Goal: Task Accomplishment & Management: Manage account settings

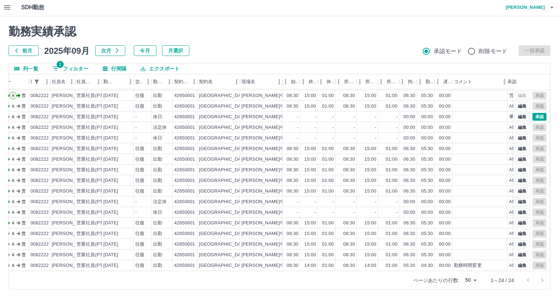
scroll to position [80, 40]
click at [69, 69] on button "1 フィルター" at bounding box center [70, 68] width 47 height 11
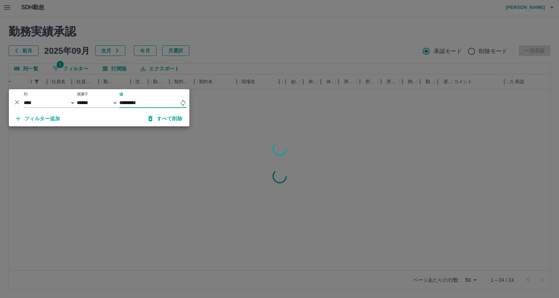
scroll to position [0, 40]
type input "*"
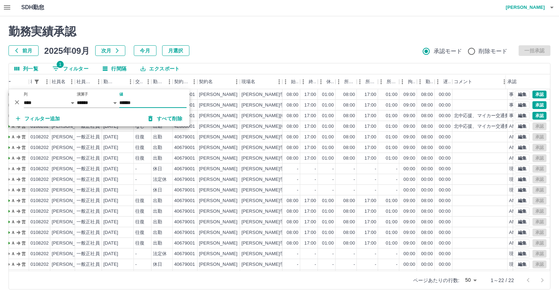
type input "******"
click at [328, 18] on div "勤務実績承認 前月 [DATE] 次月 今月 月選択 承認モード 削除モード 一括承認 列一覧 1 フィルター 行間隔 エクスポート 承認フロー 社員番号 社…" at bounding box center [279, 157] width 559 height 282
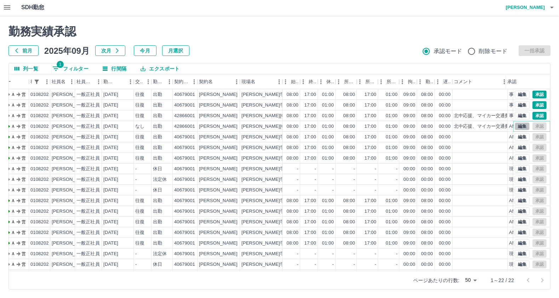
click at [518, 127] on button "編集" at bounding box center [522, 127] width 15 height 8
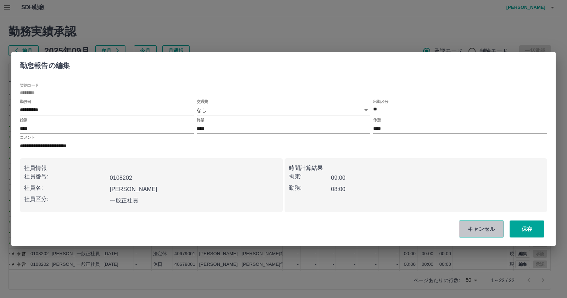
click at [470, 234] on button "キャンセル" at bounding box center [481, 229] width 45 height 17
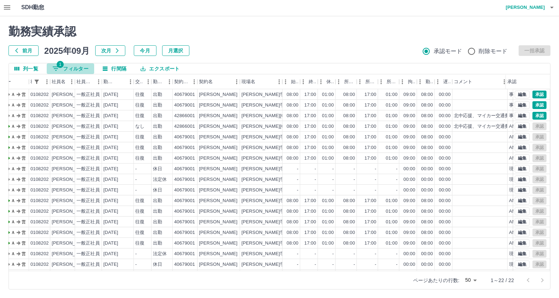
click at [81, 66] on button "1 フィルター" at bounding box center [70, 68] width 47 height 11
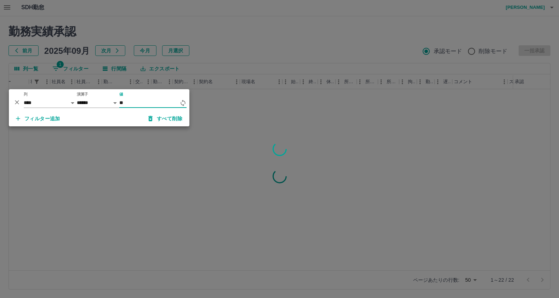
type input "*"
type input "******"
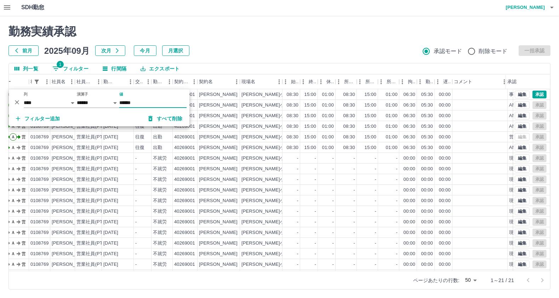
click at [362, 42] on div "勤務実績承認 前月 2025年09月 次月 今月 月選択 承認モード 削除モード 一括承認" at bounding box center [279, 40] width 542 height 31
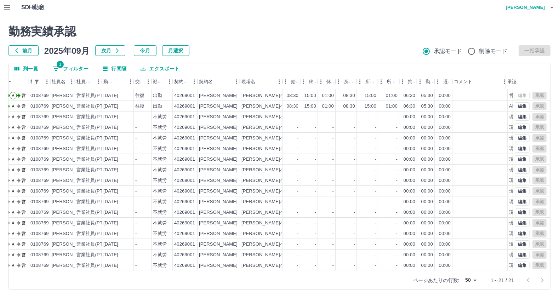
scroll to position [49, 40]
click at [76, 68] on button "1 フィルター" at bounding box center [70, 68] width 47 height 11
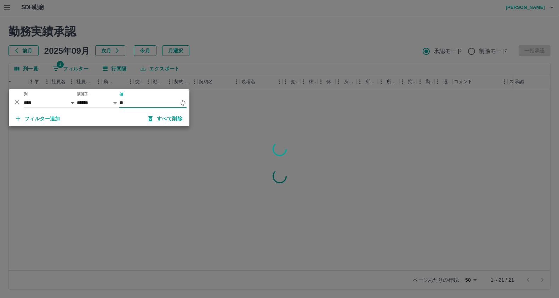
type input "*"
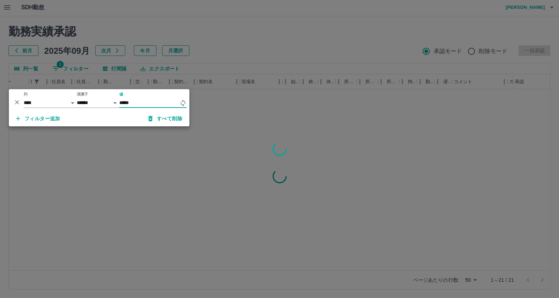
type input "*****"
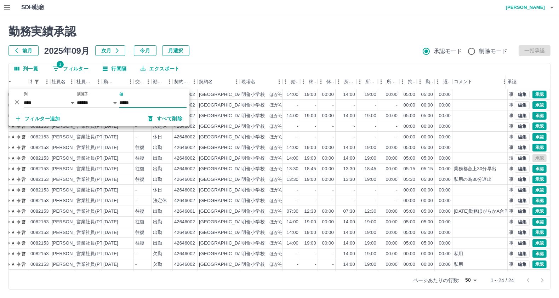
click at [324, 34] on h2 "勤務実績承認" at bounding box center [279, 31] width 542 height 13
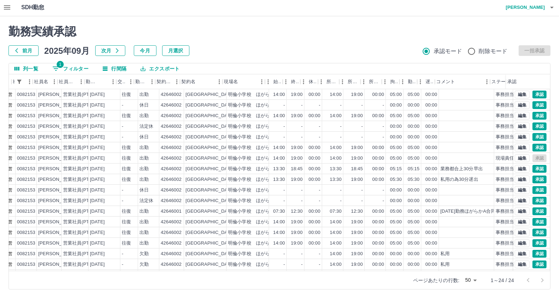
scroll to position [0, 58]
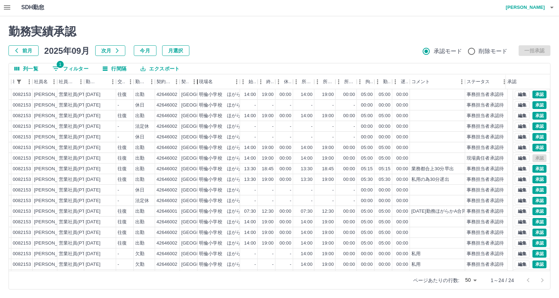
drag, startPoint x: 223, startPoint y: 82, endPoint x: 198, endPoint y: 82, distance: 25.1
click at [198, 82] on div "契約名" at bounding box center [197, 81] width 8 height 15
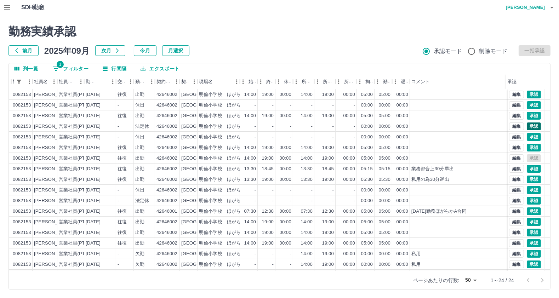
drag, startPoint x: 466, startPoint y: 79, endPoint x: 534, endPoint y: 130, distance: 85.3
click at [559, 87] on html "SDH勤怠 [PERSON_NAME] 勤務実績承認 前月 [DATE] 次月 今月 月選択 承認モード 削除モード 一括承認 列一覧 1 フィルター 行間隔…" at bounding box center [279, 148] width 559 height 299
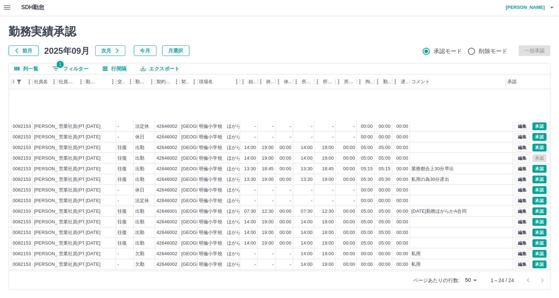
scroll to position [80, 58]
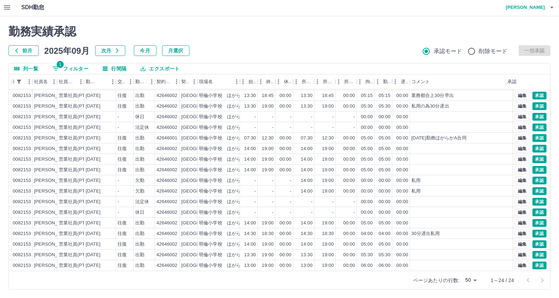
click at [157, 69] on button "エクスポート" at bounding box center [160, 68] width 50 height 11
click at [163, 84] on li "CSVダウンロード" at bounding box center [163, 83] width 57 height 13
click at [74, 67] on button "1 フィルター" at bounding box center [70, 68] width 47 height 11
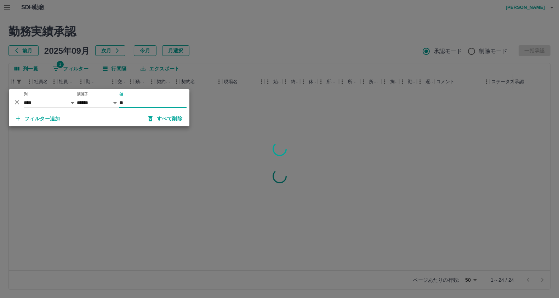
type input "*"
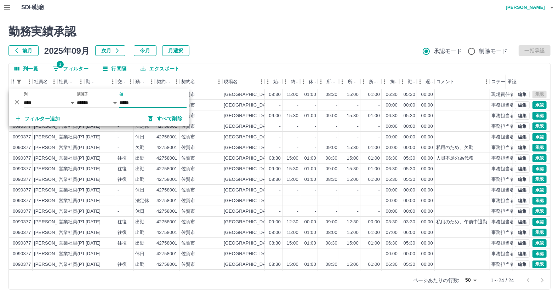
type input "*****"
click at [237, 39] on div "勤務実績承認 前月 2025年09月 次月 今月 月選択 承認モード 削除モード 一括承認" at bounding box center [279, 40] width 542 height 31
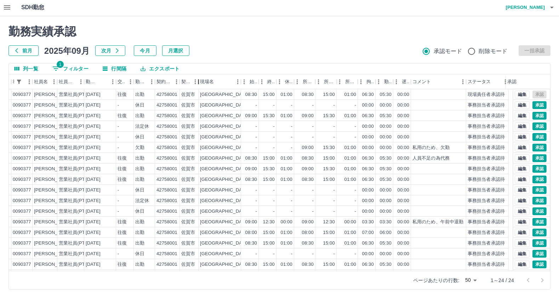
drag, startPoint x: 222, startPoint y: 84, endPoint x: 194, endPoint y: 82, distance: 27.7
click at [197, 81] on div "契約名" at bounding box center [198, 81] width 8 height 15
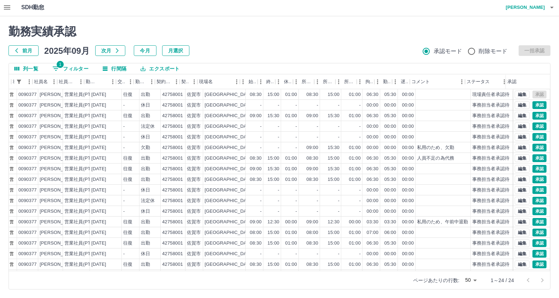
scroll to position [80, 58]
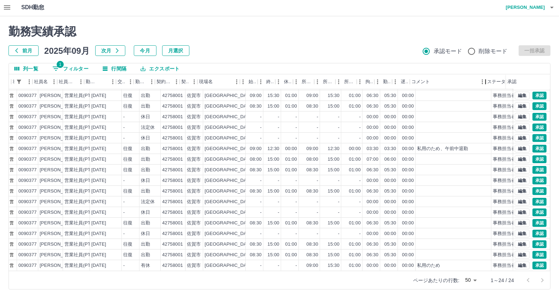
drag, startPoint x: 467, startPoint y: 75, endPoint x: 470, endPoint y: 148, distance: 73.4
click at [559, 82] on html "SDH勤怠 [PERSON_NAME] 勤務実績承認 前月 [DATE] 次月 今月 月選択 承認モード 削除モード 一括承認 列一覧 1 フィルター 行間隔…" at bounding box center [279, 148] width 559 height 299
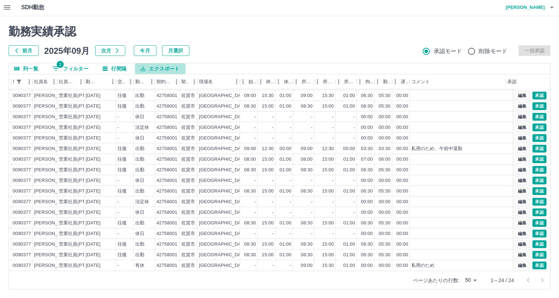
click at [165, 70] on button "エクスポート" at bounding box center [160, 68] width 50 height 11
click at [163, 81] on li "CSVダウンロード" at bounding box center [163, 83] width 57 height 13
click at [72, 69] on button "1 フィルター" at bounding box center [70, 68] width 47 height 11
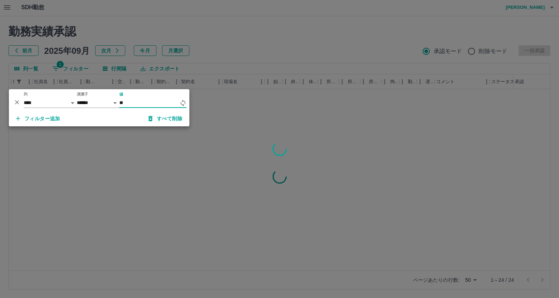
type input "*"
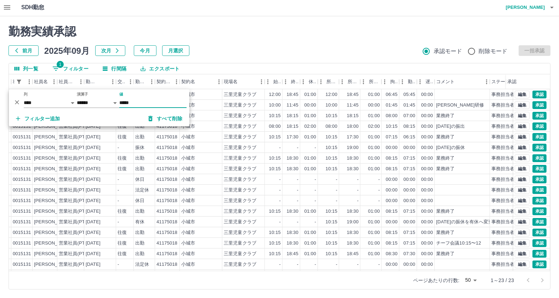
type input "*****"
click at [341, 41] on div "勤務実績承認 前月 2025年09月 次月 今月 月選択 承認モード 削除モード 一括承認" at bounding box center [279, 40] width 542 height 31
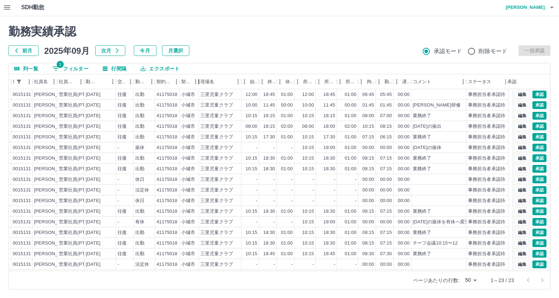
drag, startPoint x: 221, startPoint y: 78, endPoint x: 189, endPoint y: 77, distance: 31.2
click at [197, 76] on div "契約名" at bounding box center [199, 81] width 8 height 15
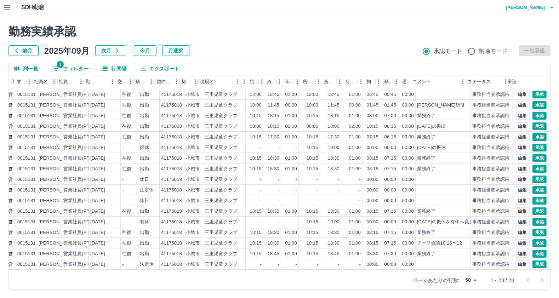
drag, startPoint x: 466, startPoint y: 81, endPoint x: 540, endPoint y: 155, distance: 104.4
click at [559, 114] on html "SDH勤怠 [PERSON_NAME] 勤務実績承認 前月 [DATE] 次月 今月 月選択 承認モード 削除モード 一括承認 列一覧 1 フィルター 行間隔…" at bounding box center [279, 148] width 559 height 299
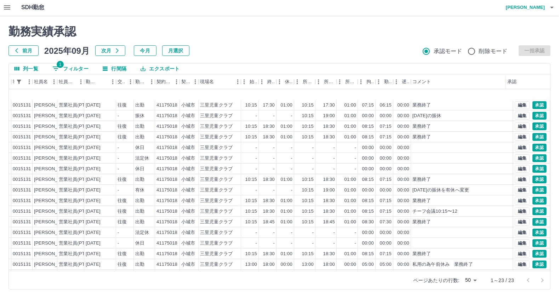
scroll to position [70, 58]
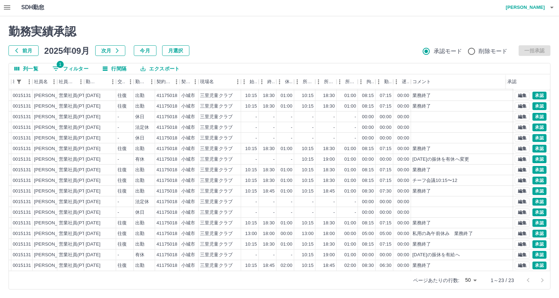
click at [155, 70] on button "エクスポート" at bounding box center [160, 68] width 50 height 11
click at [158, 82] on li "CSVダウンロード" at bounding box center [163, 83] width 57 height 13
drag, startPoint x: 68, startPoint y: 64, endPoint x: 76, endPoint y: 61, distance: 9.2
click at [69, 64] on button "1 フィルター" at bounding box center [70, 68] width 47 height 11
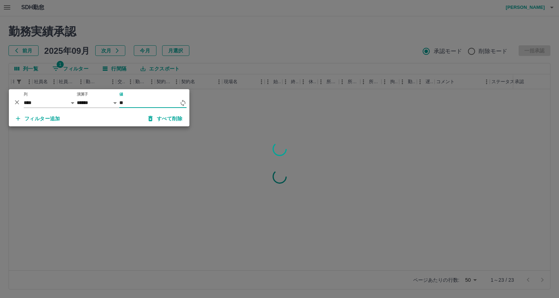
type input "*"
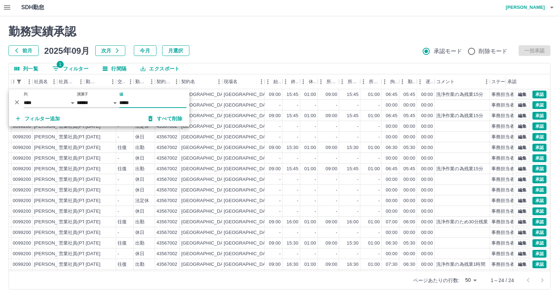
type input "*****"
drag, startPoint x: 246, startPoint y: 48, endPoint x: 250, endPoint y: 47, distance: 3.9
click at [250, 47] on div "前月 2025年09月 次月 今月 月選択 承認モード 削除モード 一括承認" at bounding box center [279, 50] width 542 height 11
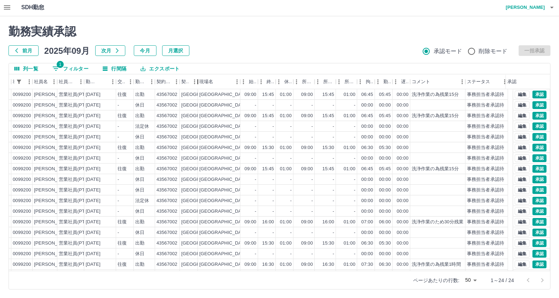
drag, startPoint x: 222, startPoint y: 87, endPoint x: 187, endPoint y: 84, distance: 35.6
click at [195, 83] on div "契約名" at bounding box center [198, 81] width 8 height 15
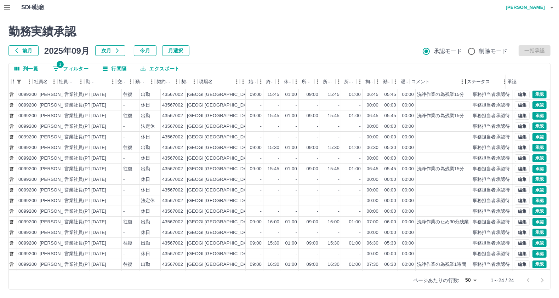
drag, startPoint x: 463, startPoint y: 81, endPoint x: 566, endPoint y: 69, distance: 104.2
click at [559, 69] on html "SDH勤怠 [PERSON_NAME] 勤務実績承認 前月 [DATE] 次月 今月 月選択 承認モード 削除モード 一括承認 列一覧 1 フィルター 行間隔…" at bounding box center [279, 148] width 559 height 299
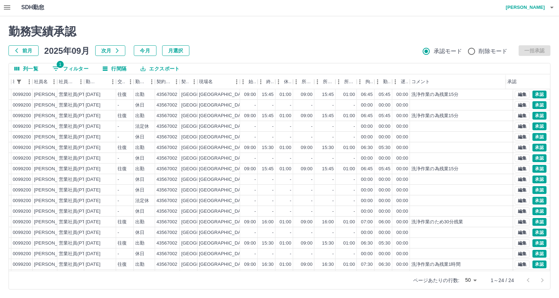
scroll to position [0, 0]
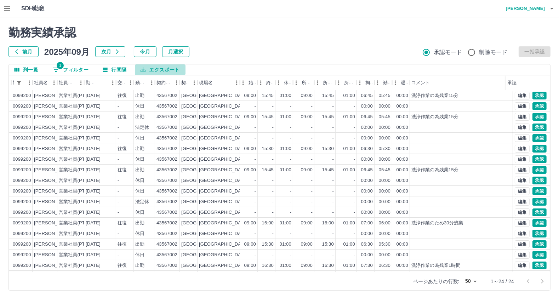
click at [158, 68] on button "エクスポート" at bounding box center [160, 69] width 50 height 11
click at [167, 82] on li "CSVダウンロード" at bounding box center [163, 84] width 57 height 13
click at [69, 71] on button "1 フィルター" at bounding box center [70, 69] width 47 height 11
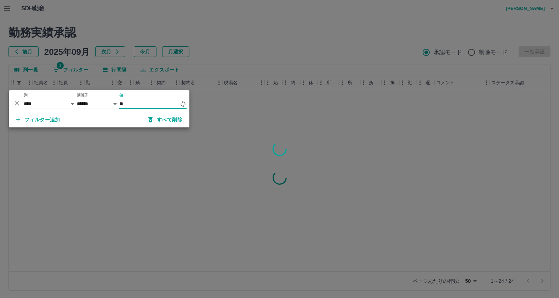
type input "*"
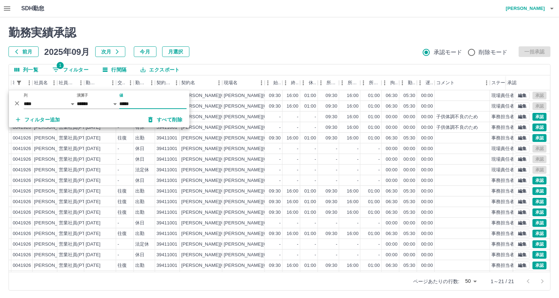
type input "*****"
drag, startPoint x: 305, startPoint y: 43, endPoint x: 301, endPoint y: 43, distance: 3.9
click at [305, 45] on div "勤務実績承認 前月 2025年09月 次月 今月 月選択 承認モード 削除モード 一括承認" at bounding box center [279, 41] width 542 height 31
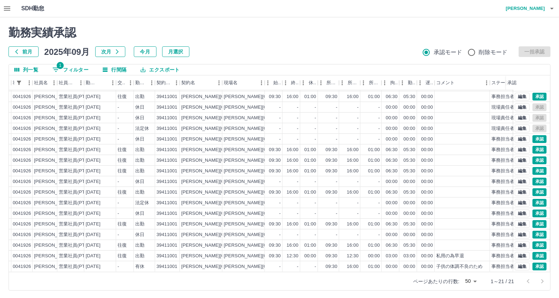
scroll to position [49, 58]
click at [161, 67] on button "エクスポート" at bounding box center [160, 69] width 50 height 11
click at [158, 84] on li "CSVダウンロード" at bounding box center [163, 84] width 57 height 13
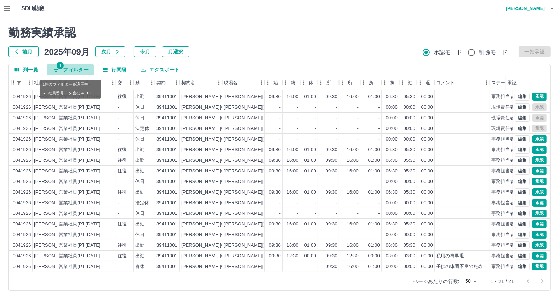
click at [72, 73] on button "1 フィルター" at bounding box center [70, 69] width 47 height 11
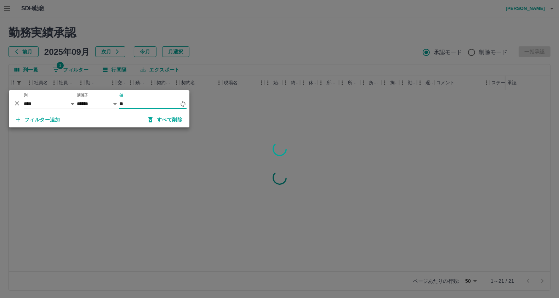
type input "*"
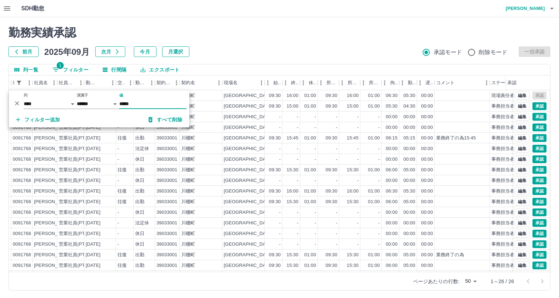
type input "*****"
click at [229, 52] on div "前月 2025年09月 次月 今月 月選択 承認モード 削除モード 一括承認" at bounding box center [279, 51] width 542 height 11
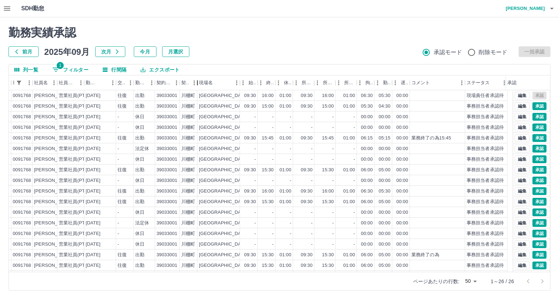
drag, startPoint x: 220, startPoint y: 85, endPoint x: 194, endPoint y: 86, distance: 26.2
click at [189, 86] on div "契約名" at bounding box center [189, 82] width 18 height 15
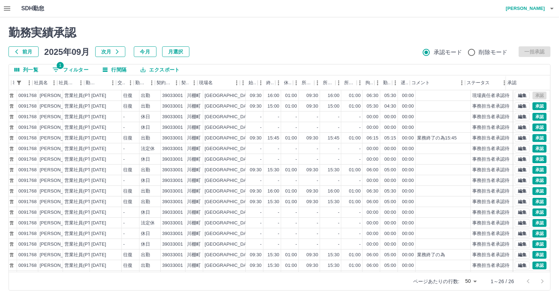
drag, startPoint x: 466, startPoint y: 83, endPoint x: 561, endPoint y: 140, distance: 110.9
click at [559, 105] on html "SDH勤怠 [PERSON_NAME] 勤務実績承認 前月 [DATE] 次月 今月 月選択 承認モード 削除モード 一括承認 列一覧 1 フィルター 行間隔…" at bounding box center [279, 149] width 559 height 299
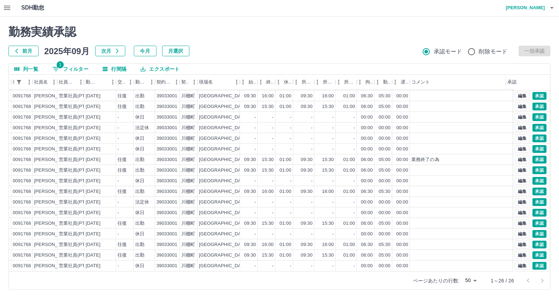
scroll to position [1, 0]
click at [71, 64] on button "1 フィルター" at bounding box center [70, 68] width 47 height 11
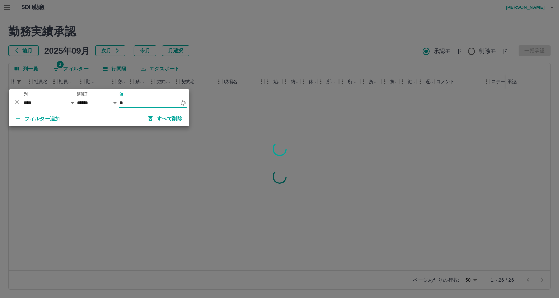
type input "*"
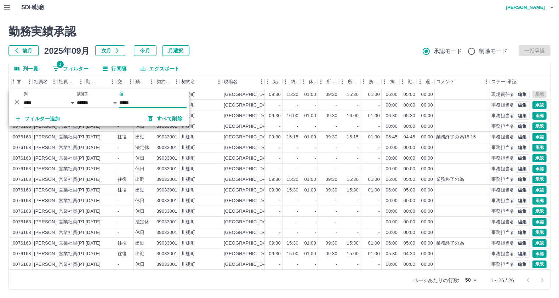
type input "*****"
click at [275, 35] on h2 "勤務実績承認" at bounding box center [279, 31] width 542 height 13
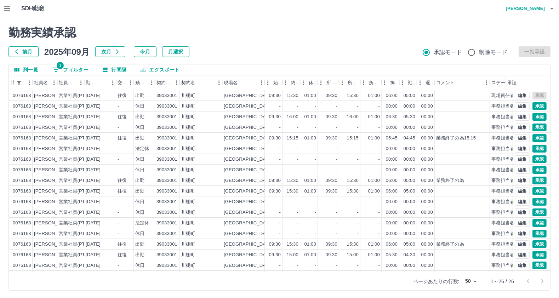
scroll to position [0, 0]
click at [73, 68] on button "1 フィルター" at bounding box center [70, 69] width 47 height 11
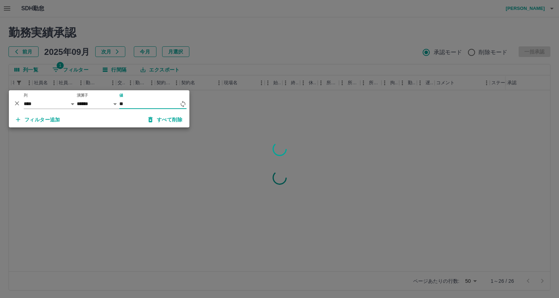
type input "*"
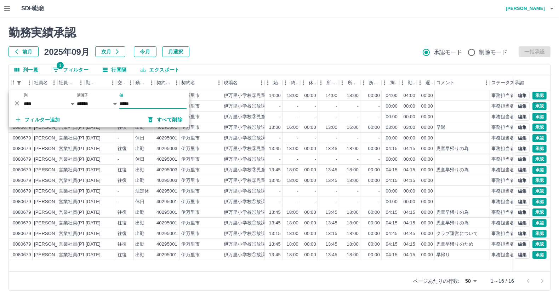
type input "*****"
drag, startPoint x: 251, startPoint y: 43, endPoint x: 236, endPoint y: 49, distance: 16.6
click at [246, 45] on div "勤務実績承認 前月 2025年09月 次月 今月 月選択 承認モード 削除モード 一括承認" at bounding box center [279, 41] width 542 height 31
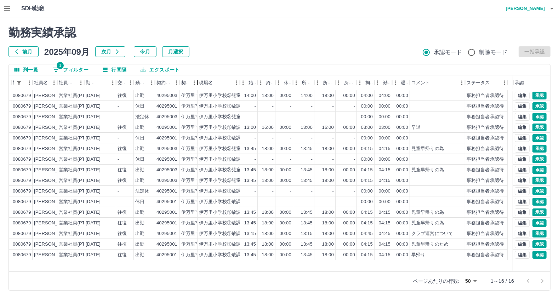
drag, startPoint x: 222, startPoint y: 83, endPoint x: 188, endPoint y: 83, distance: 33.6
click at [195, 82] on div "契約名" at bounding box center [197, 82] width 8 height 15
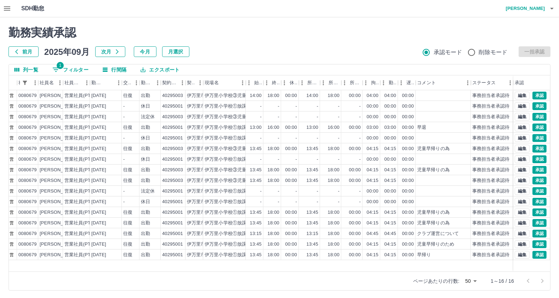
scroll to position [0, 52]
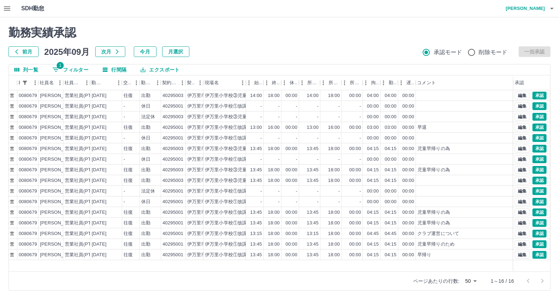
drag, startPoint x: 472, startPoint y: 82, endPoint x: 549, endPoint y: 92, distance: 78.2
click at [559, 73] on html "SDH勤怠 [PERSON_NAME] 勤務実績承認 前月 [DATE] 次月 今月 月選択 承認モード 削除モード 一括承認 列一覧 1 フィルター 行間隔…" at bounding box center [279, 149] width 559 height 299
click at [153, 70] on button "エクスポート" at bounding box center [160, 69] width 50 height 11
click at [159, 85] on li "CSVダウンロード" at bounding box center [163, 84] width 57 height 13
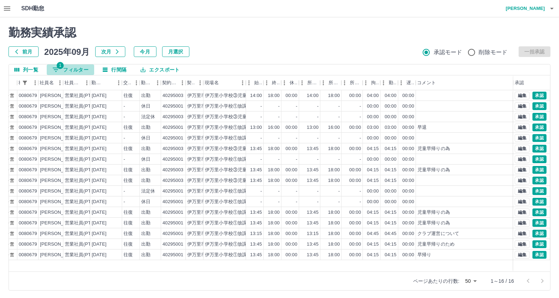
click at [77, 67] on button "1 フィルター" at bounding box center [70, 69] width 47 height 11
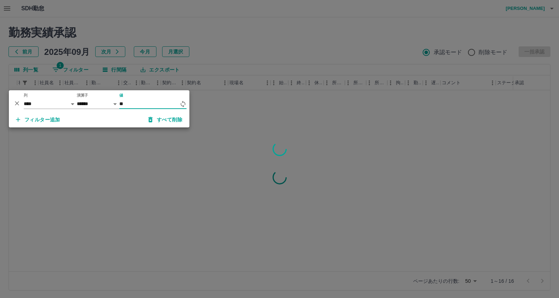
type input "*"
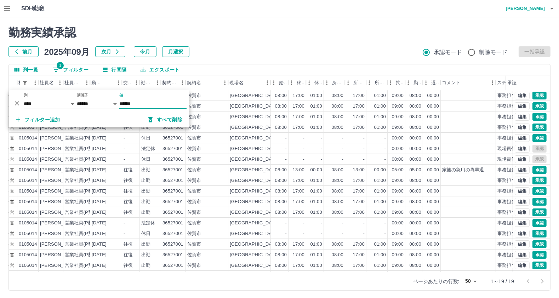
type input "******"
drag, startPoint x: 280, startPoint y: 49, endPoint x: 277, endPoint y: 57, distance: 8.7
click at [280, 47] on div "前月 2025年09月 次月 今月 月選択 承認モード 削除モード 一括承認" at bounding box center [279, 51] width 542 height 11
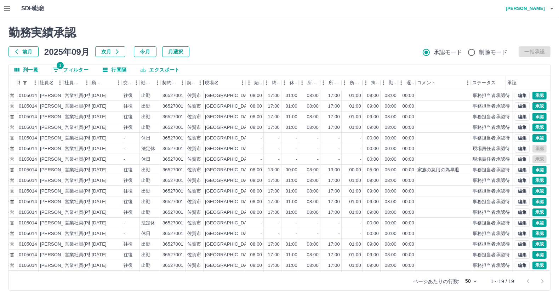
drag, startPoint x: 205, startPoint y: 87, endPoint x: 183, endPoint y: 86, distance: 21.6
click at [189, 86] on div "勤務実績承認 前月 [DATE] 次月 今月 月選択 承認モード 削除モード 一括承認 列一覧 1 フィルター 行間隔 エクスポート 承認フロー 社員番号 社…" at bounding box center [279, 158] width 559 height 282
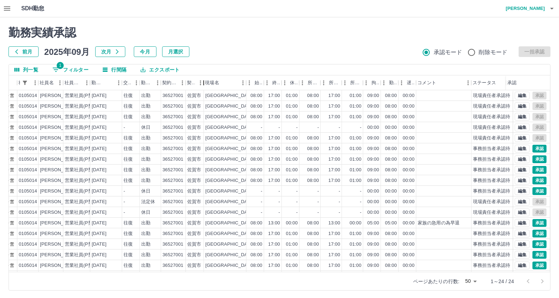
drag, startPoint x: 227, startPoint y: 83, endPoint x: 203, endPoint y: 82, distance: 24.4
click at [203, 82] on div "契約名" at bounding box center [203, 82] width 8 height 15
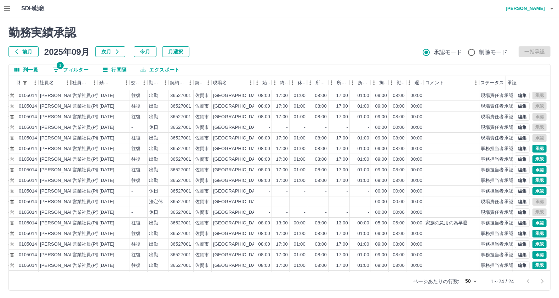
drag, startPoint x: 63, startPoint y: 79, endPoint x: 70, endPoint y: 80, distance: 7.6
click at [70, 80] on div "社員名" at bounding box center [71, 82] width 8 height 15
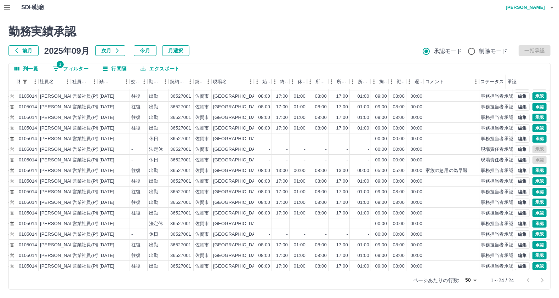
scroll to position [80, 52]
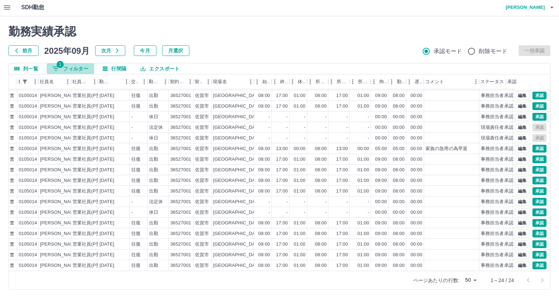
click at [68, 67] on button "1 フィルター" at bounding box center [70, 68] width 47 height 11
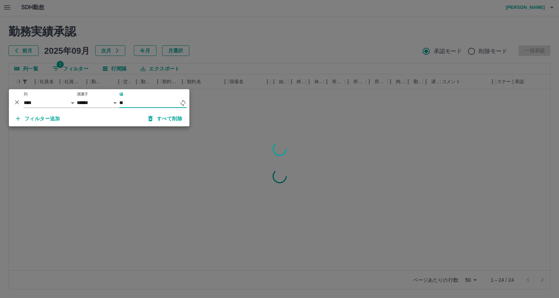
type input "*"
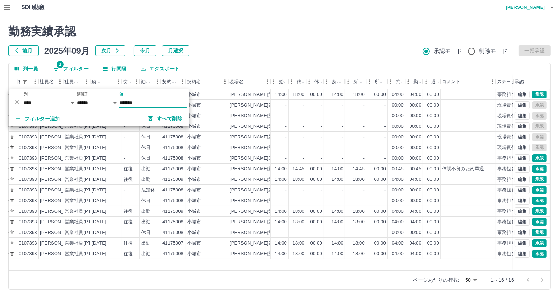
type input "*******"
click at [303, 40] on div "勤務実績承認 前月 2025年09月 次月 今月 月選択 承認モード 削除モード 一括承認" at bounding box center [279, 40] width 542 height 31
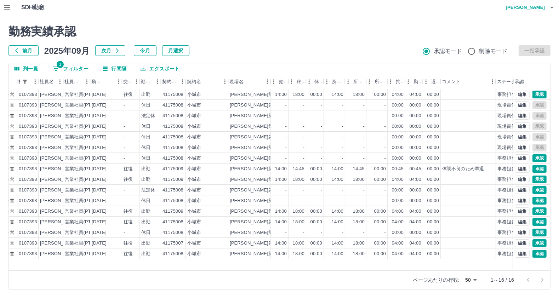
scroll to position [0, 0]
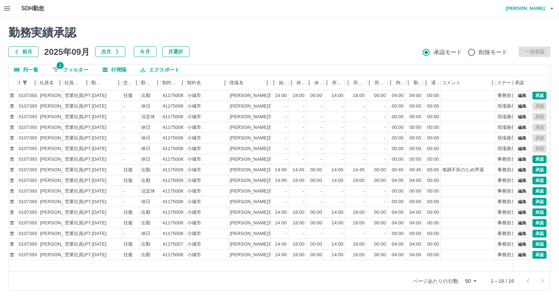
click at [172, 67] on button "エクスポート" at bounding box center [160, 69] width 50 height 11
drag, startPoint x: 171, startPoint y: 81, endPoint x: 191, endPoint y: 77, distance: 20.4
click at [172, 81] on li "CSVダウンロード" at bounding box center [163, 84] width 57 height 13
click at [84, 70] on button "1 フィルター" at bounding box center [70, 69] width 47 height 11
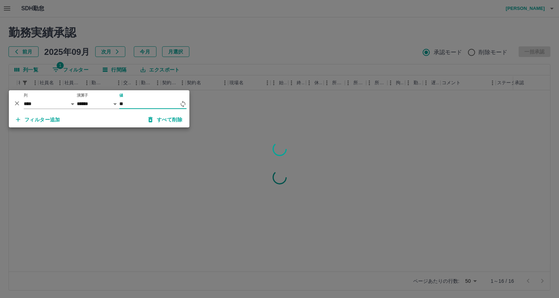
type input "*"
type input "****"
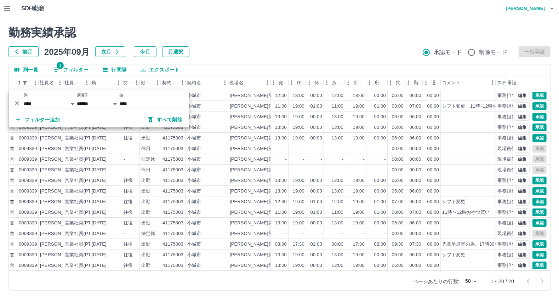
click at [357, 25] on div "勤務実績承認 前月 [DATE] 次月 今月 月選択 承認モード 削除モード 一括承認 列一覧 1 フィルター 行間隔 エクスポート 承認フロー 社員番号 社…" at bounding box center [279, 158] width 559 height 282
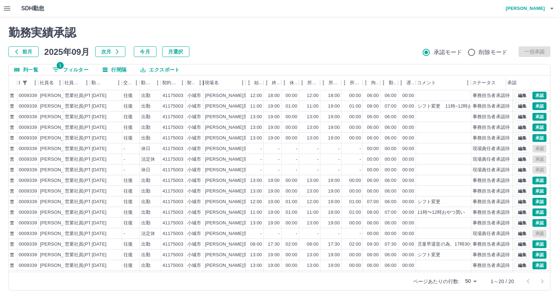
drag, startPoint x: 227, startPoint y: 78, endPoint x: 202, endPoint y: 72, distance: 26.0
click at [202, 72] on div "列一覧 1 フィルター 行間隔 エクスポート 承認フロー 社員番号 社員名 社員区分 勤務日 交通費 勤務区分 契約コード 契約名 現場名 始業 終業 休憩 …" at bounding box center [279, 177] width 542 height 227
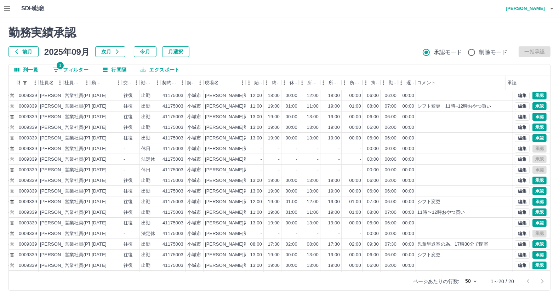
drag, startPoint x: 472, startPoint y: 84, endPoint x: 566, endPoint y: 68, distance: 95.8
click at [559, 66] on html "SDH勤怠 [PERSON_NAME] 勤務実績承認 前月 [DATE] 次月 今月 月選択 承認モード 削除モード 一括承認 列一覧 1 フィルター 行間隔…" at bounding box center [279, 149] width 559 height 299
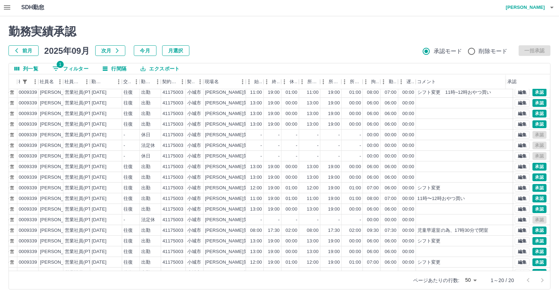
scroll to position [0, 52]
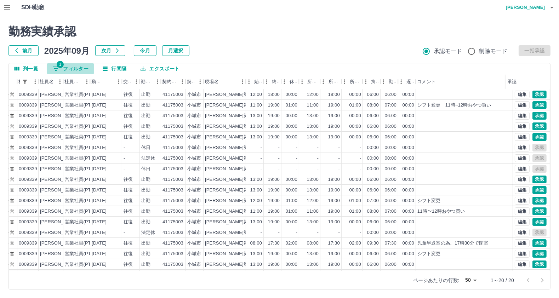
drag, startPoint x: 71, startPoint y: 68, endPoint x: 76, endPoint y: 63, distance: 7.3
click at [73, 63] on button "1 フィルター" at bounding box center [70, 68] width 47 height 11
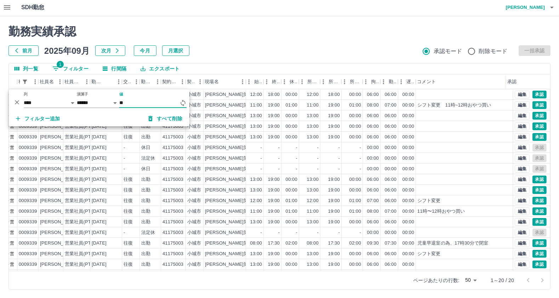
type input "*"
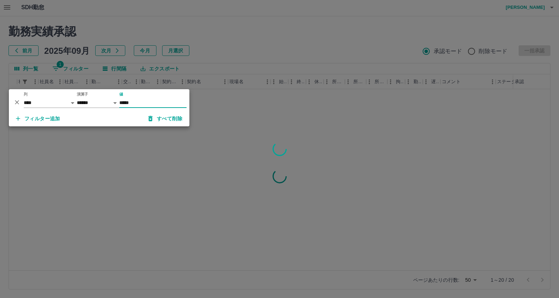
type input "*****"
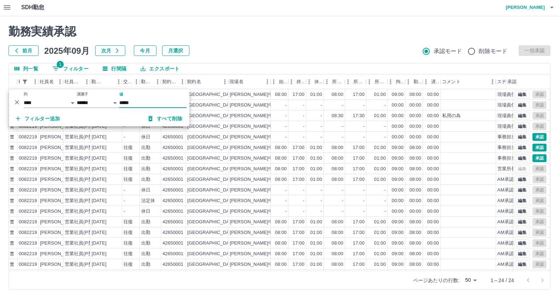
click at [399, 21] on div "勤務実績承認 前月 [DATE] 次月 今月 月選択 承認モード 削除モード 一括承認 列一覧 1 フィルター 行間隔 エクスポート 承認フロー 社員番号 社…" at bounding box center [279, 157] width 559 height 282
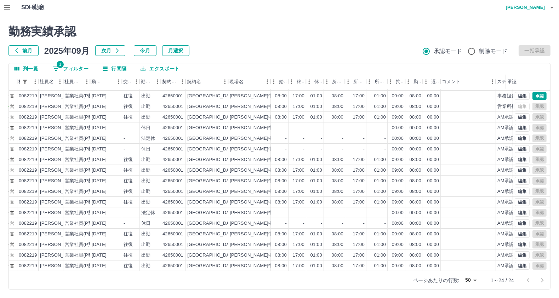
scroll to position [80, 52]
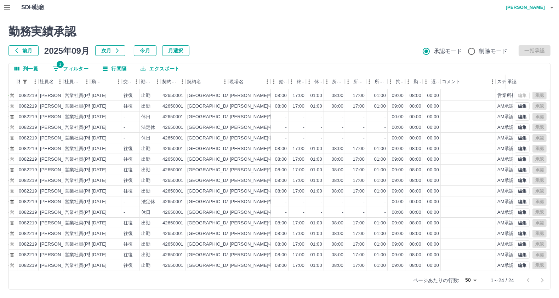
click at [80, 68] on button "1 フィルター" at bounding box center [70, 68] width 47 height 11
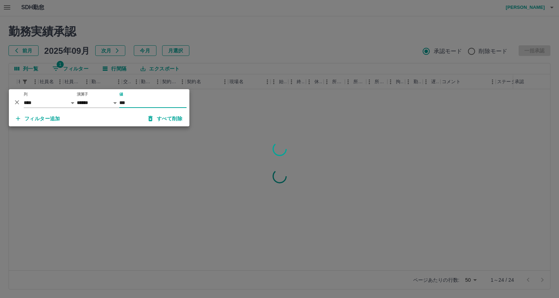
scroll to position [0, 52]
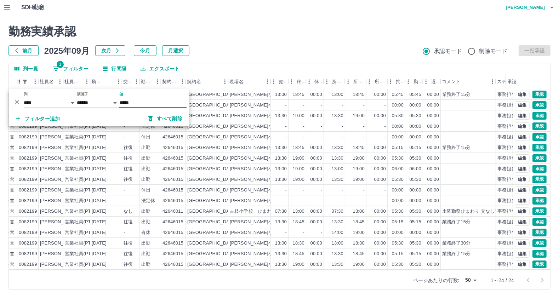
type input "*****"
click at [228, 38] on div "勤務実績承認 前月 2025年09月 次月 今月 月選択 承認モード 削除モード 一括承認" at bounding box center [279, 40] width 542 height 31
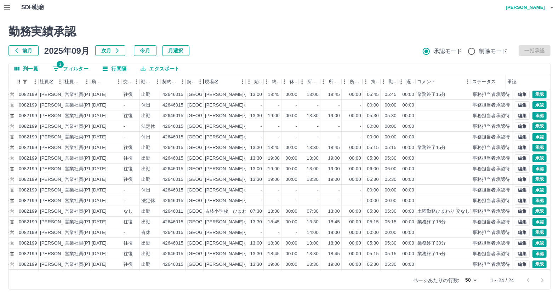
drag, startPoint x: 227, startPoint y: 84, endPoint x: 198, endPoint y: 81, distance: 29.6
click at [200, 81] on div "契約名" at bounding box center [203, 81] width 8 height 15
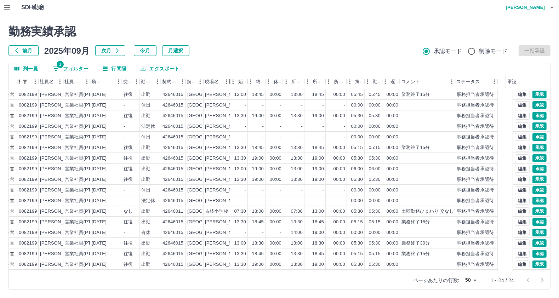
drag, startPoint x: 245, startPoint y: 81, endPoint x: 229, endPoint y: 82, distance: 16.0
click at [229, 82] on div "現場名" at bounding box center [230, 81] width 8 height 15
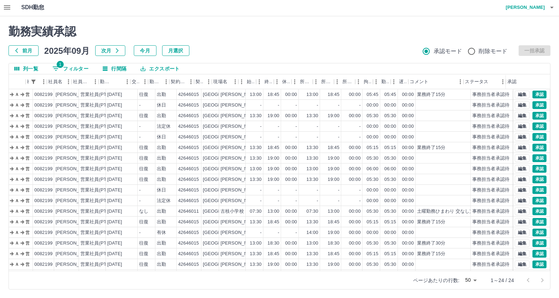
scroll to position [0, 43]
drag, startPoint x: 465, startPoint y: 78, endPoint x: 559, endPoint y: 100, distance: 97.4
click at [559, 85] on html "SDH勤怠 [PERSON_NAME] 勤務実績承認 前月 [DATE] 次月 今月 月選択 承認モード 削除モード 一括承認 列一覧 1 フィルター 行間隔…" at bounding box center [279, 148] width 559 height 299
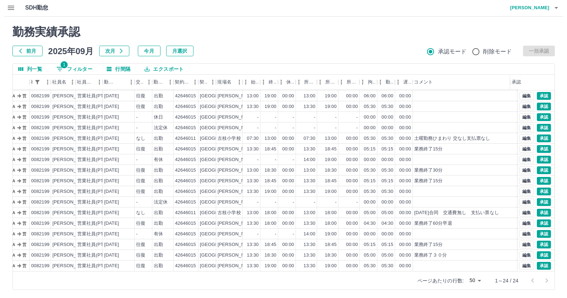
scroll to position [1, 0]
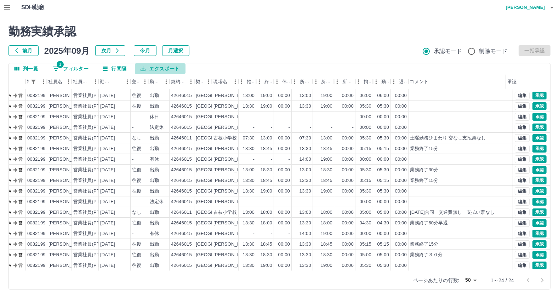
click at [165, 70] on button "エクスポート" at bounding box center [160, 68] width 50 height 11
click at [159, 84] on li "CSVダウンロード" at bounding box center [163, 83] width 57 height 13
click at [3, 5] on button "button" at bounding box center [7, 7] width 14 height 17
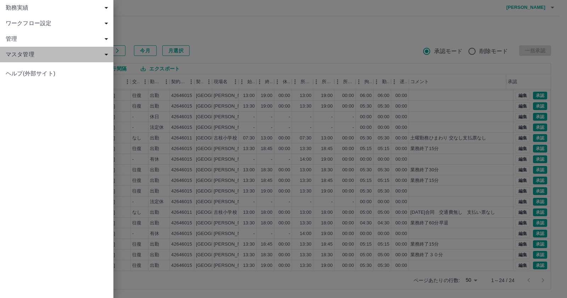
click at [29, 57] on span "マスタ管理" at bounding box center [58, 54] width 105 height 8
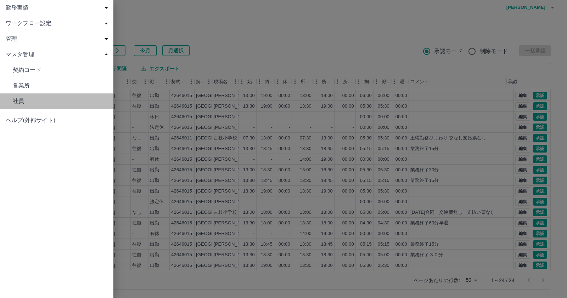
click at [33, 104] on span "社員" at bounding box center [60, 101] width 95 height 8
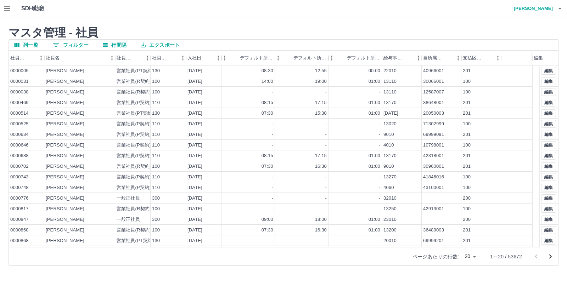
click at [73, 43] on button "0 フィルター" at bounding box center [70, 45] width 47 height 11
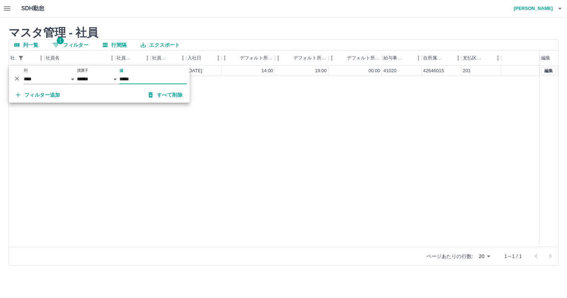
type input "*****"
click at [244, 134] on div "0082199 [PERSON_NAME] 営業社員(PT契約) 130 [DATE] 14:00 19:00 00:00 41020 42646015 20…" at bounding box center [283, 156] width 549 height 181
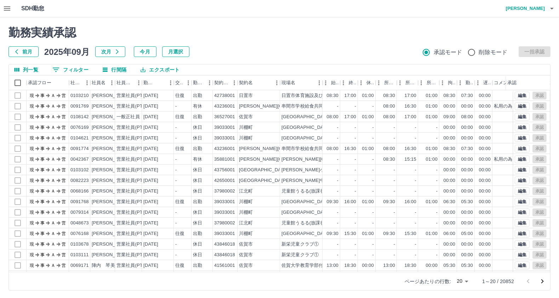
click at [72, 72] on div at bounding box center [279, 149] width 559 height 298
click at [72, 70] on button "0 フィルター" at bounding box center [70, 69] width 47 height 11
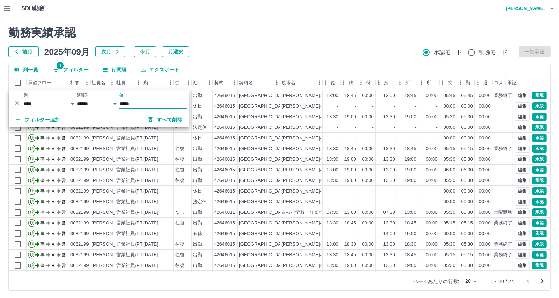
type input "*****"
click at [302, 29] on h2 "勤務実績承認" at bounding box center [279, 32] width 542 height 13
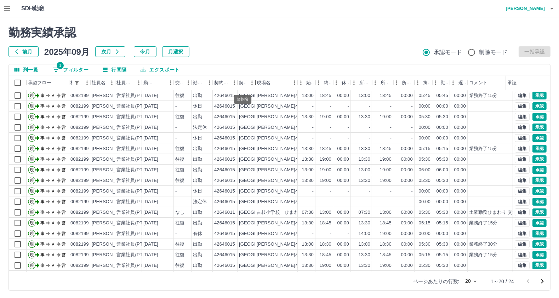
drag, startPoint x: 278, startPoint y: 84, endPoint x: 243, endPoint y: 107, distance: 41.7
click at [243, 85] on div "契約名" at bounding box center [247, 82] width 18 height 15
click at [474, 282] on body "SDH勤怠 [PERSON_NAME] 勤務実績承認 前月 [DATE] 次月 今月 月選択 承認モード 削除モード 一括承認 列一覧 1 フィルター 行間隔…" at bounding box center [279, 149] width 559 height 299
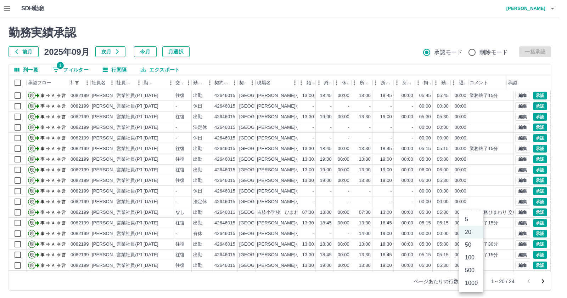
click at [467, 245] on li "50" at bounding box center [471, 245] width 24 height 13
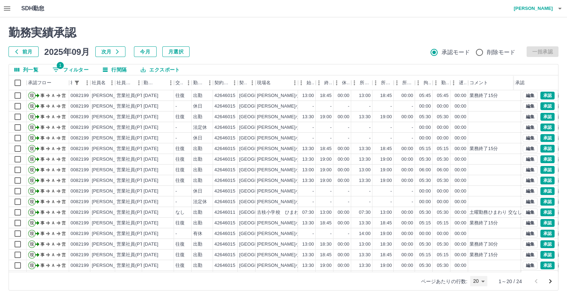
type input "**"
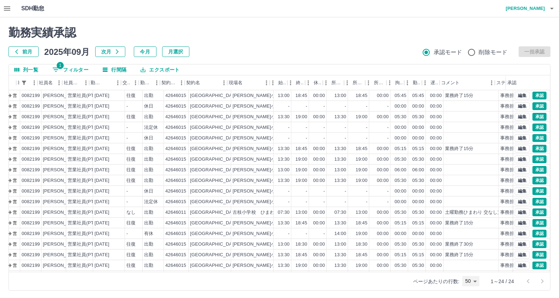
scroll to position [0, 53]
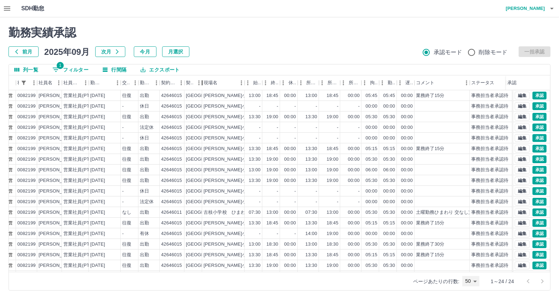
drag, startPoint x: 225, startPoint y: 82, endPoint x: 195, endPoint y: 88, distance: 31.0
click at [195, 88] on div "契約名" at bounding box center [193, 82] width 18 height 15
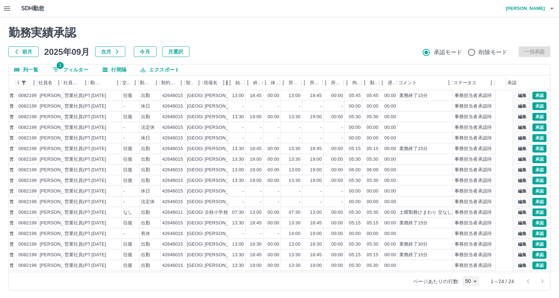
drag, startPoint x: 243, startPoint y: 84, endPoint x: 226, endPoint y: 84, distance: 17.4
click at [226, 84] on div "現場名" at bounding box center [227, 82] width 8 height 15
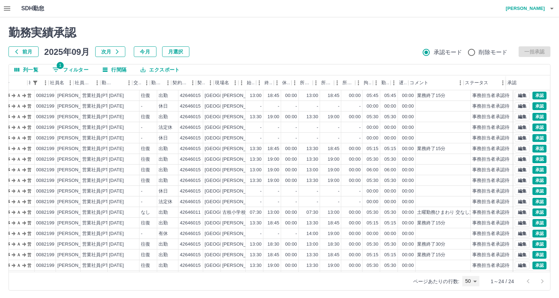
scroll to position [0, 41]
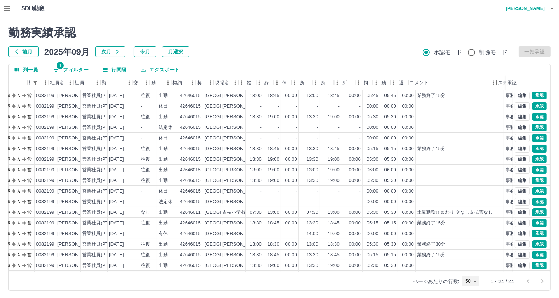
drag, startPoint x: 463, startPoint y: 82, endPoint x: 566, endPoint y: 121, distance: 110.2
click at [559, 95] on html "SDH勤怠 [PERSON_NAME] 勤務実績承認 前月 [DATE] 次月 今月 月選択 承認モード 削除モード 一括承認 列一覧 1 フィルター 行間隔…" at bounding box center [279, 149] width 559 height 299
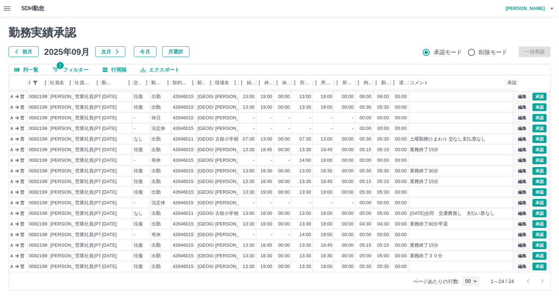
scroll to position [1, 0]
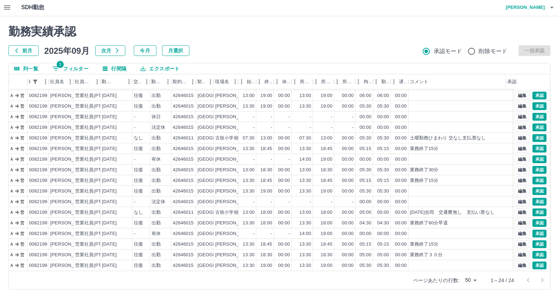
click at [268, 23] on div "勤務実績承認 前月 [DATE] 次月 今月 月選択 承認モード 削除モード 一括承認 列一覧 1 フィルター 行間隔 エクスポート 承認フロー 社員番号 社…" at bounding box center [279, 157] width 559 height 282
click at [82, 67] on button "1 フィルター" at bounding box center [70, 68] width 47 height 11
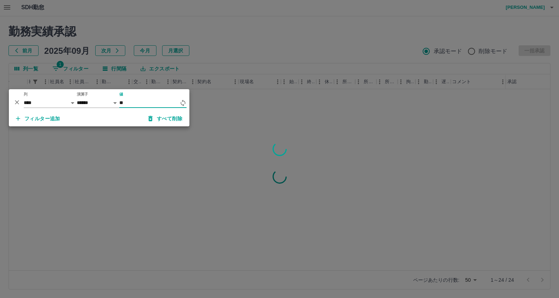
type input "*"
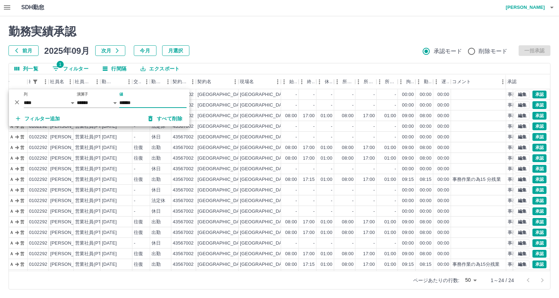
type input "******"
click at [316, 37] on h2 "勤務実績承認" at bounding box center [279, 31] width 542 height 13
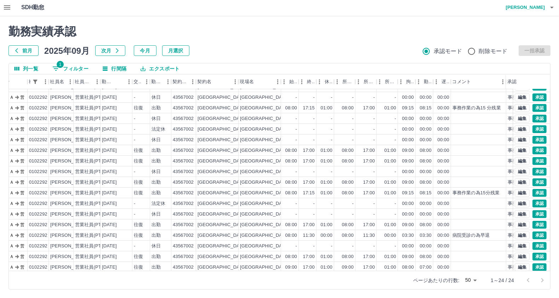
scroll to position [80, 41]
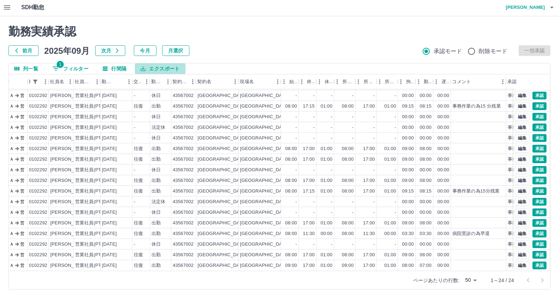
click at [167, 68] on button "エクスポート" at bounding box center [160, 68] width 50 height 11
click at [170, 80] on li "CSVダウンロード" at bounding box center [163, 83] width 57 height 13
click at [73, 69] on button "1 フィルター" at bounding box center [70, 68] width 47 height 11
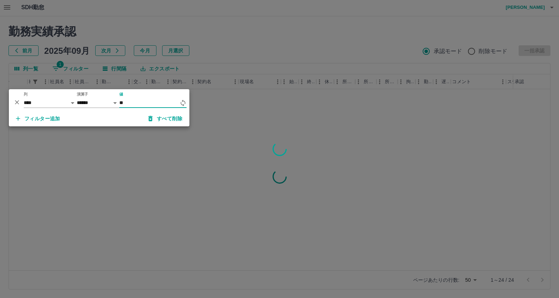
scroll to position [0, 41]
type input "*"
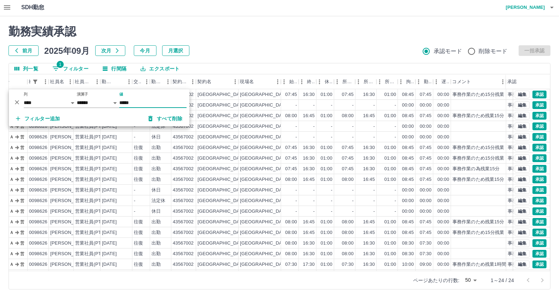
type input "*****"
drag, startPoint x: 320, startPoint y: 35, endPoint x: 320, endPoint y: 31, distance: 3.9
click at [320, 32] on h2 "勤務実績承認" at bounding box center [279, 31] width 542 height 13
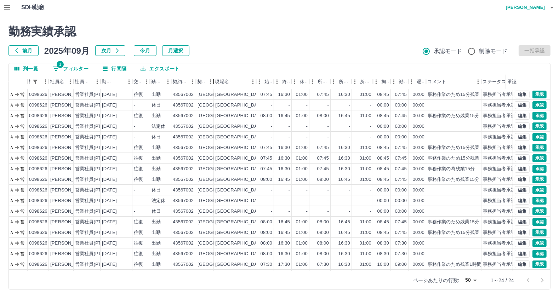
drag, startPoint x: 241, startPoint y: 81, endPoint x: 215, endPoint y: 81, distance: 26.6
click at [215, 81] on div "契約名" at bounding box center [214, 81] width 8 height 15
drag, startPoint x: 482, startPoint y: 83, endPoint x: 564, endPoint y: 113, distance: 87.5
click at [559, 85] on html "SDH勤怠 [PERSON_NAME] 勤務実績承認 前月 [DATE] 次月 今月 月選択 承認モード 削除モード 一括承認 列一覧 1 フィルター 行間隔…" at bounding box center [279, 148] width 559 height 299
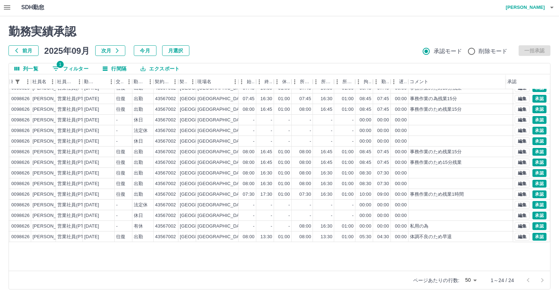
scroll to position [80, 59]
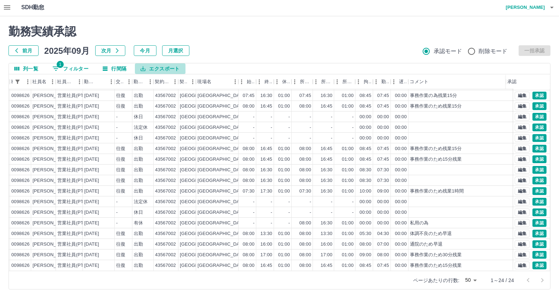
click at [158, 69] on button "エクスポート" at bounding box center [160, 68] width 50 height 11
click at [164, 84] on li "CSVダウンロード" at bounding box center [163, 83] width 57 height 13
